Goal: Check status: Check status

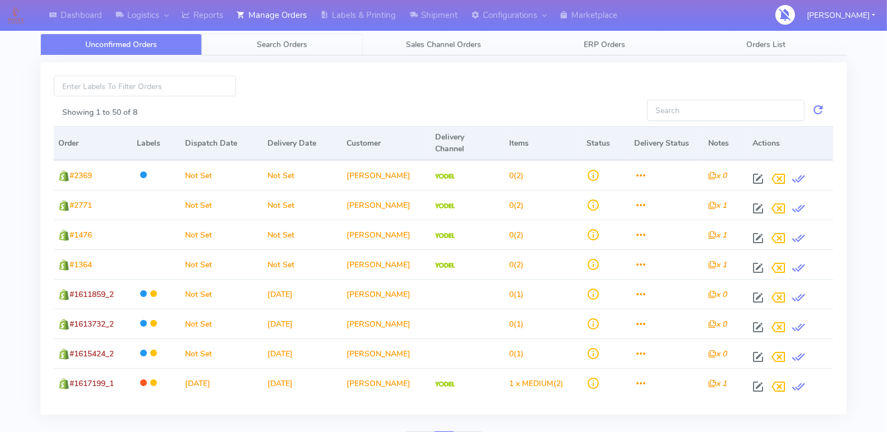
click at [284, 50] on link "Search Orders" at bounding box center [282, 45] width 161 height 22
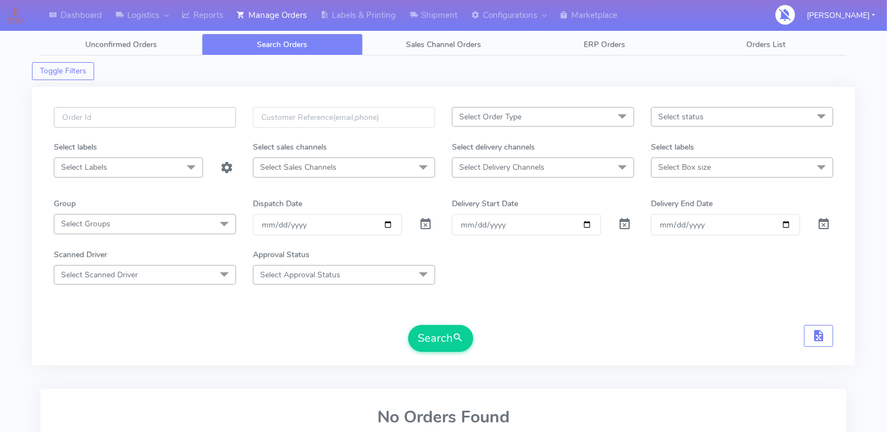
click at [196, 112] on input "text" at bounding box center [145, 117] width 182 height 21
paste input "1617672A"
type input "1617672A"
click at [425, 221] on span at bounding box center [425, 226] width 13 height 11
click at [429, 325] on button "Search" at bounding box center [440, 338] width 65 height 27
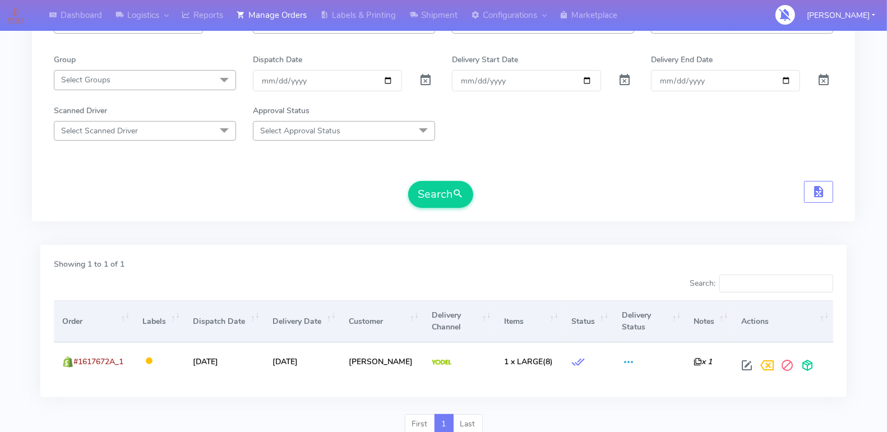
scroll to position [147, 0]
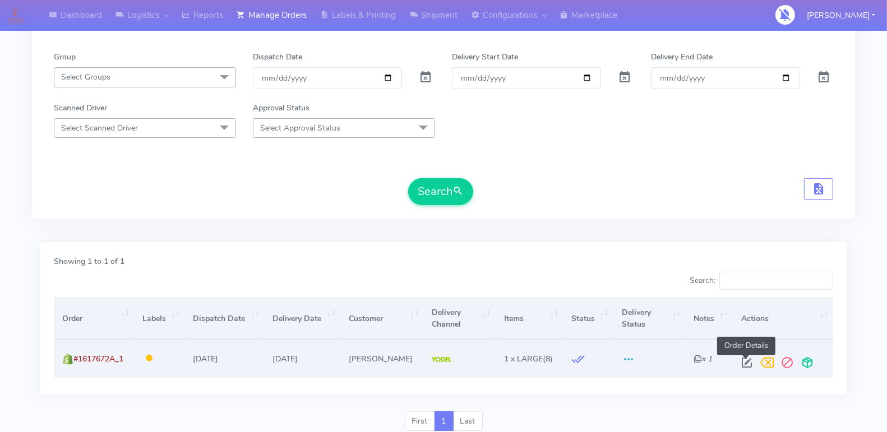
click at [740, 360] on span at bounding box center [747, 365] width 20 height 11
select select "5"
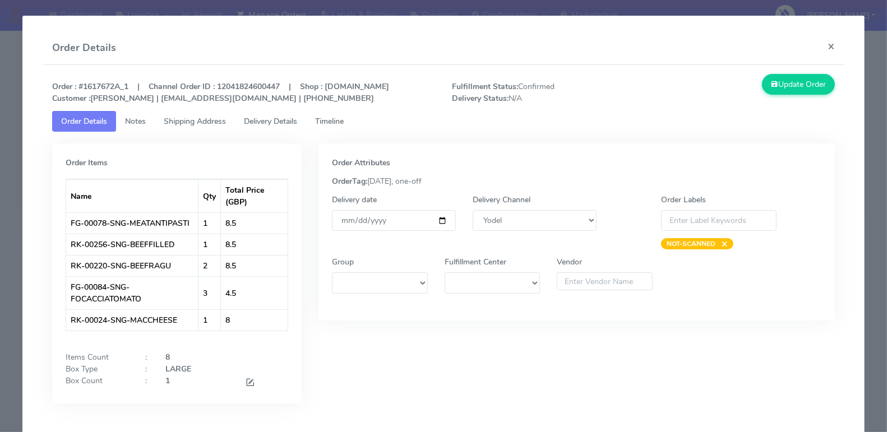
click at [344, 127] on span "Timeline" at bounding box center [329, 121] width 29 height 11
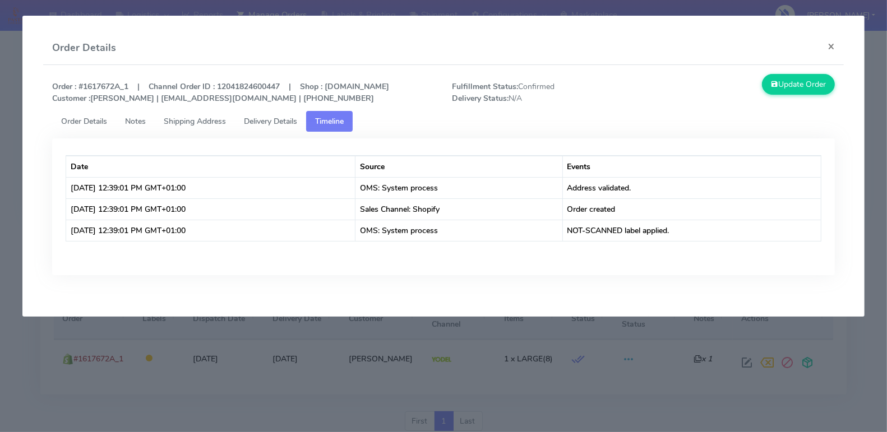
click at [288, 127] on span "Delivery Details" at bounding box center [270, 121] width 53 height 11
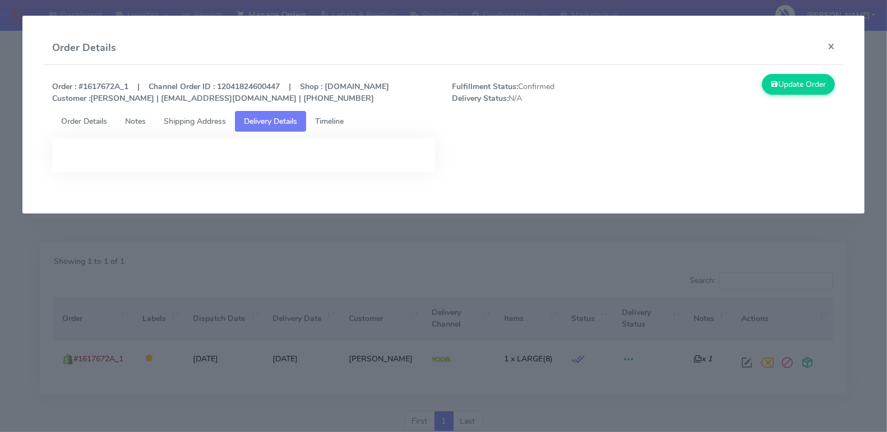
click at [211, 127] on span "Shipping Address" at bounding box center [195, 121] width 62 height 11
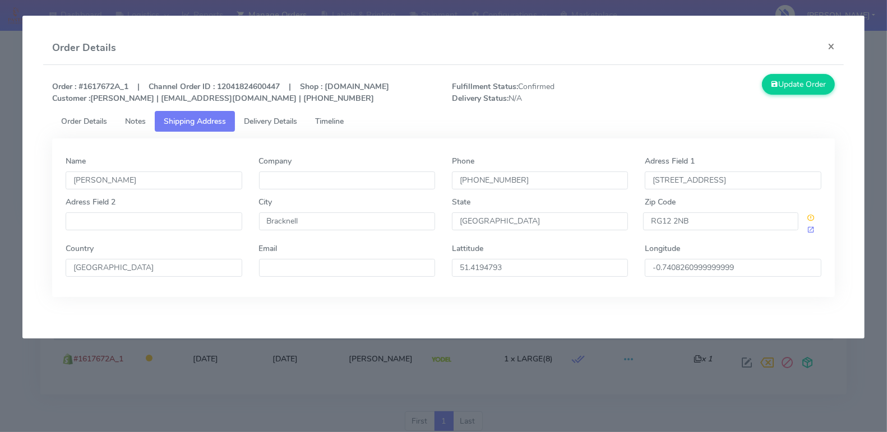
click at [62, 127] on span "Order Details" at bounding box center [84, 121] width 46 height 11
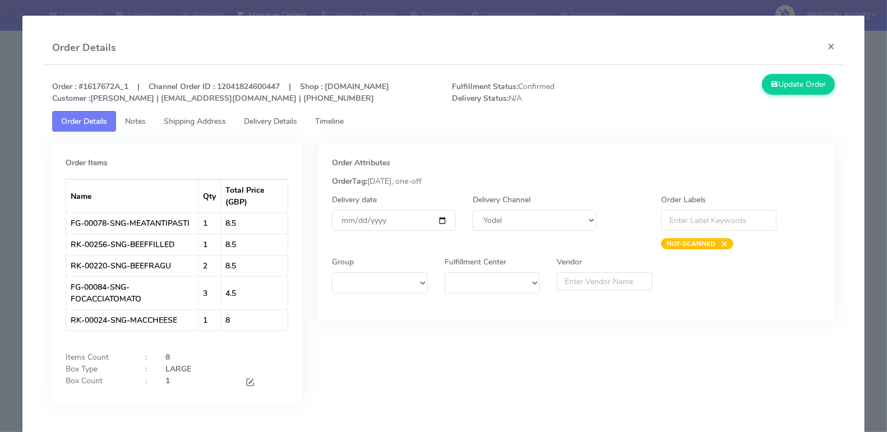
click at [318, 132] on link "Timeline" at bounding box center [329, 121] width 47 height 21
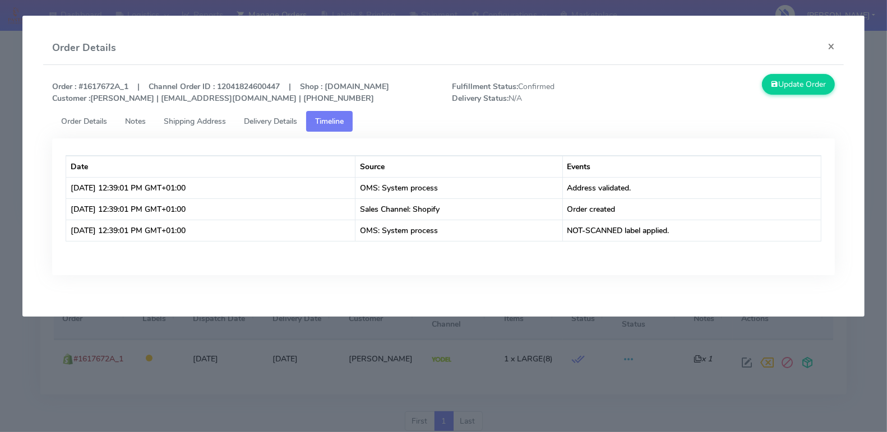
click at [84, 127] on span "Order Details" at bounding box center [84, 121] width 46 height 11
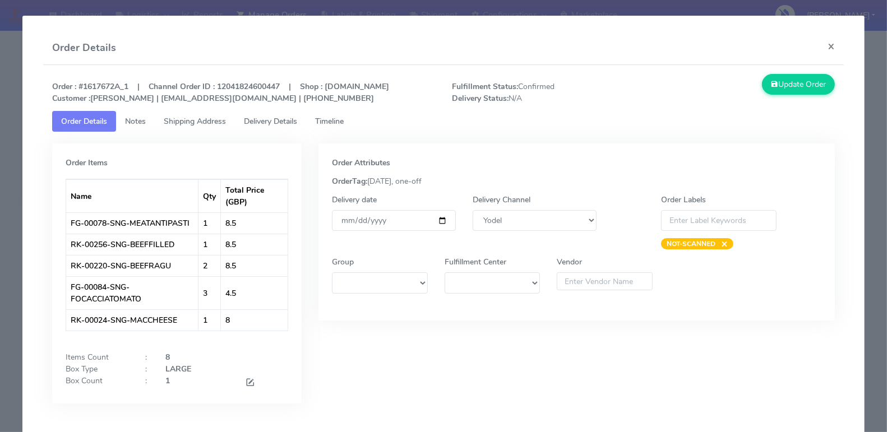
click at [323, 127] on span "Timeline" at bounding box center [329, 121] width 29 height 11
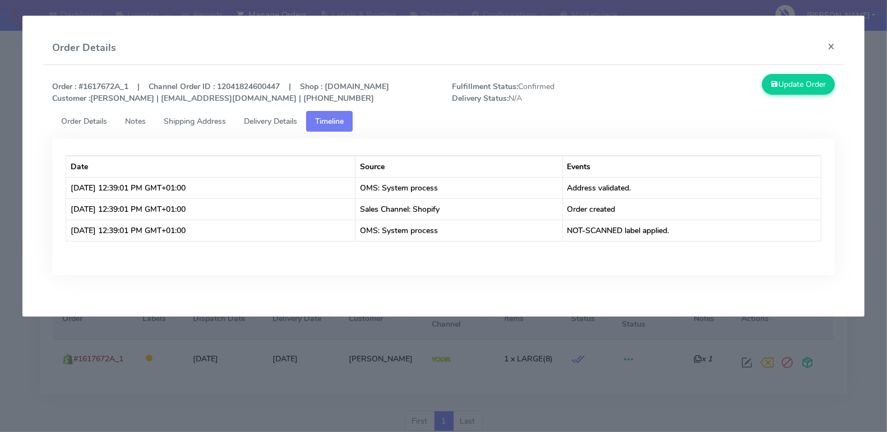
click at [366, 292] on div "Date Source Events [DATE] 12:39:01 PM GMT+01:00 OMS: System process Address val…" at bounding box center [443, 215] width 799 height 154
